Goal: Transaction & Acquisition: Obtain resource

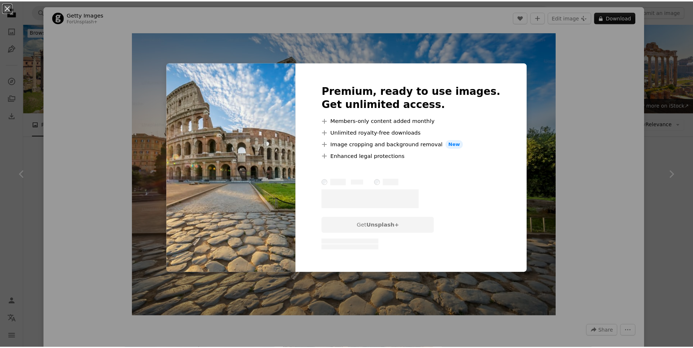
scroll to position [1498, 0]
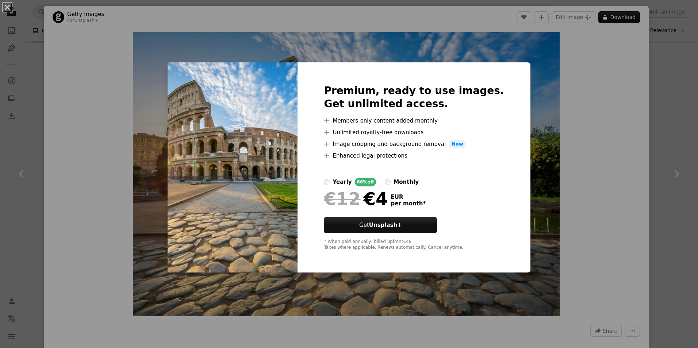
click at [533, 155] on div "An X shape Premium, ready to use images. Get unlimited access. A plus sign Memb…" at bounding box center [349, 174] width 698 height 348
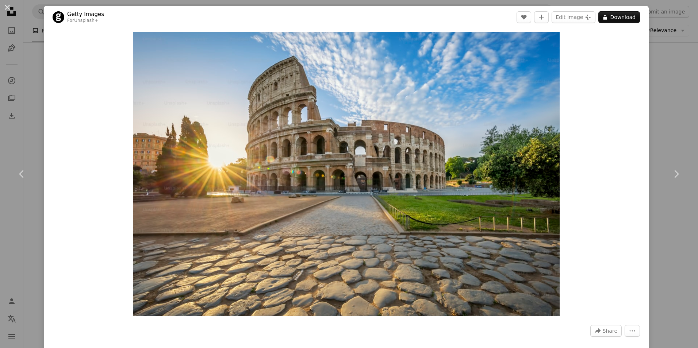
click at [654, 123] on div "An X shape Chevron left Chevron right Getty Images For Unsplash+ A heart A plus…" at bounding box center [349, 174] width 698 height 348
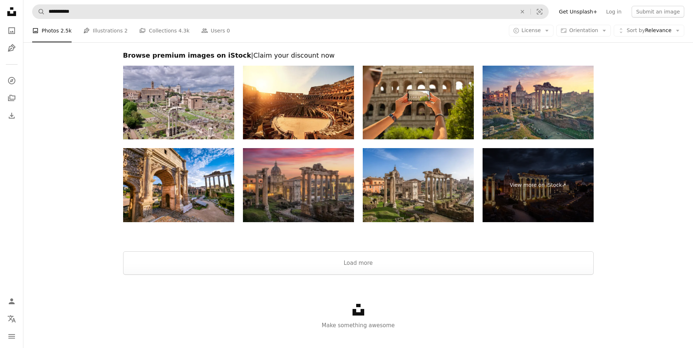
scroll to position [2374, 0]
